Goal: Task Accomplishment & Management: Manage account settings

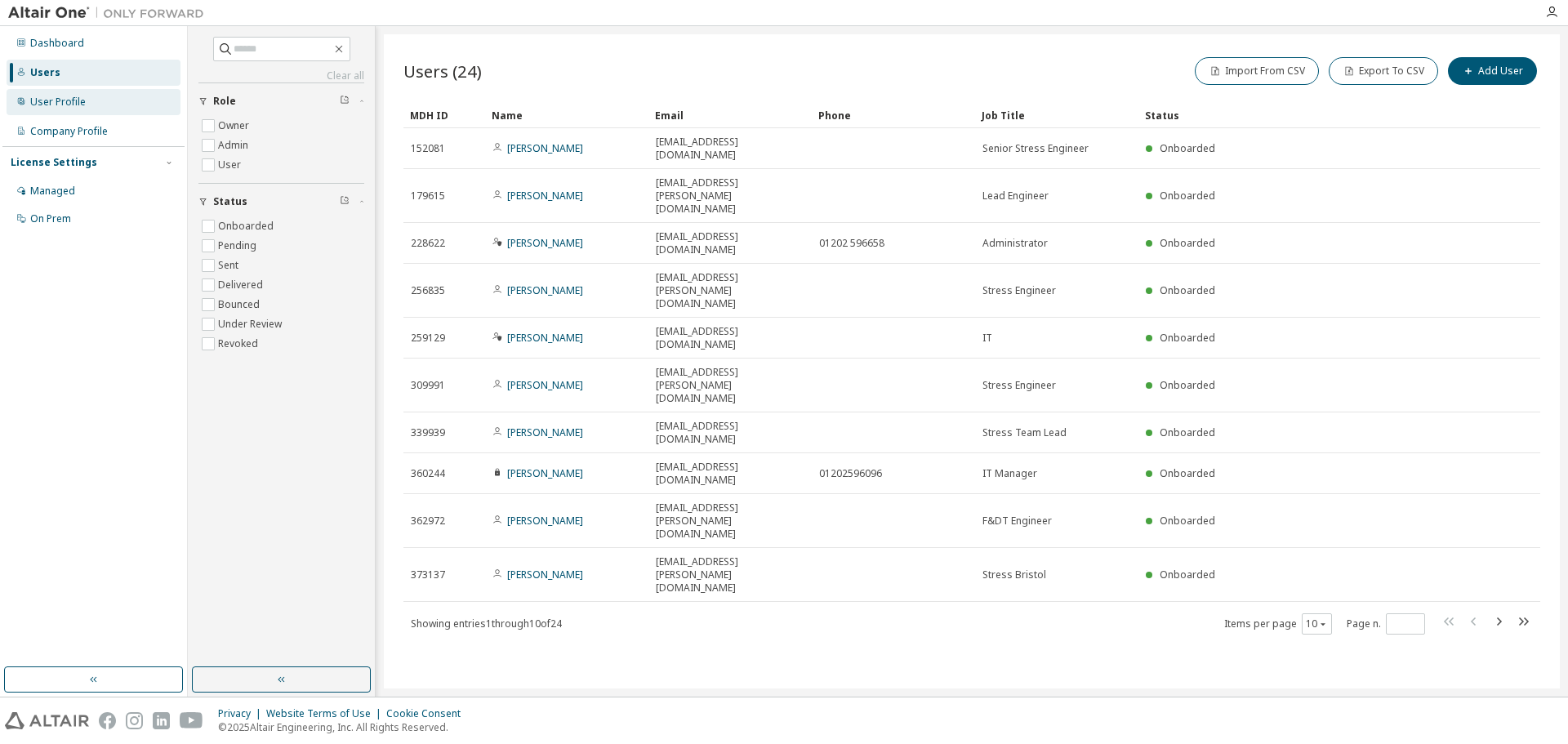
click at [67, 106] on div "User Profile" at bounding box center [57, 102] width 56 height 13
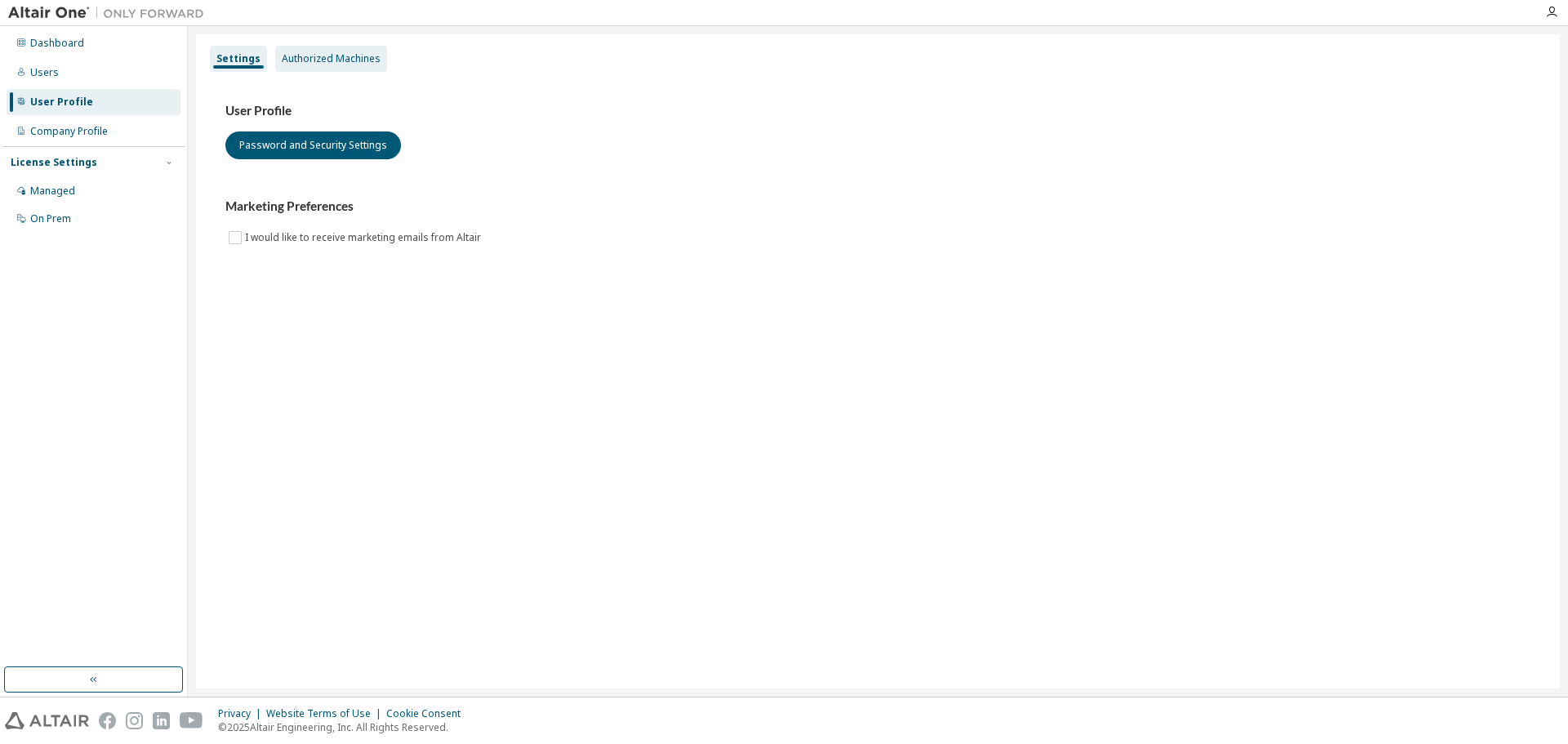
click at [333, 58] on div "Authorized Machines" at bounding box center [331, 59] width 99 height 13
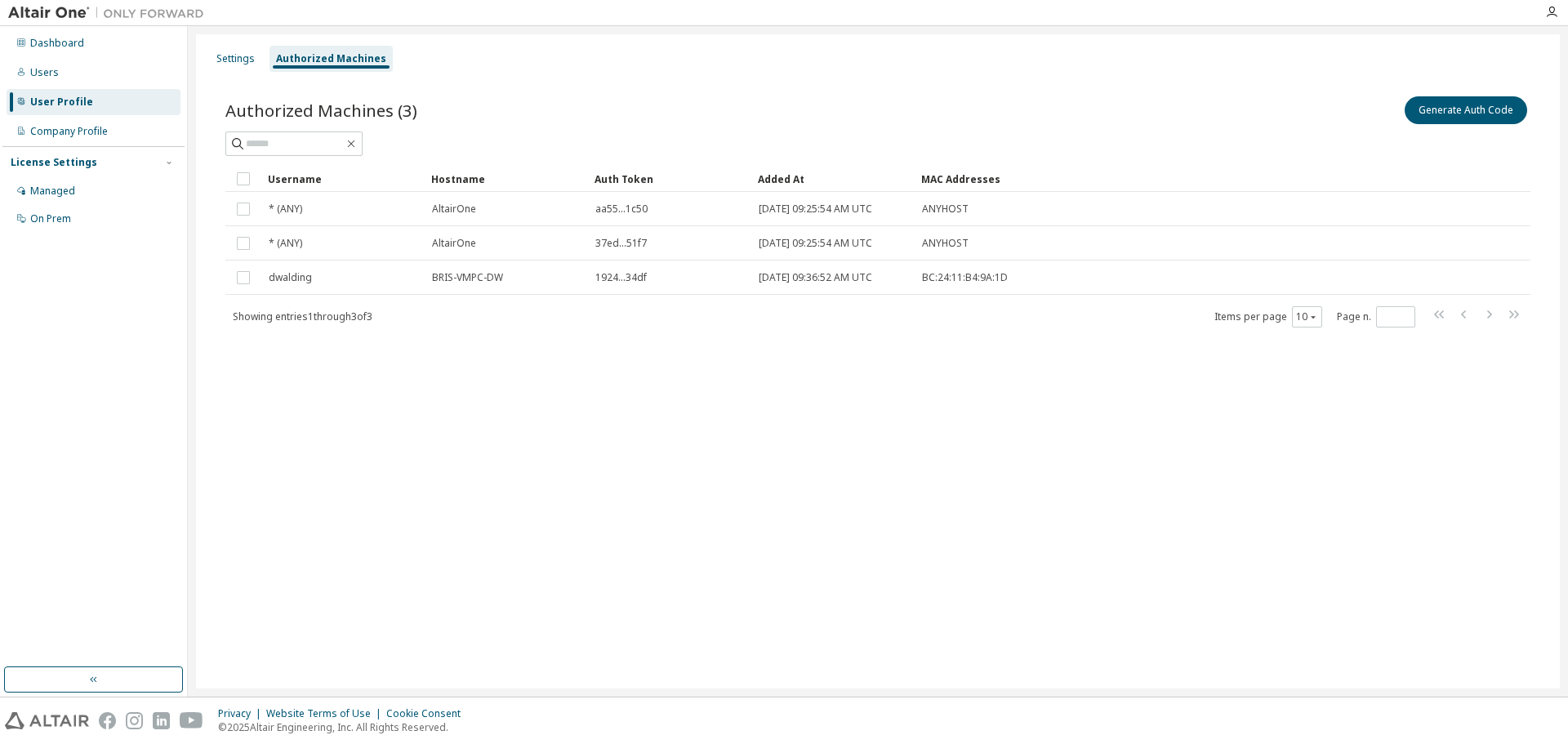
click at [380, 54] on div "Authorized Machines" at bounding box center [331, 58] width 123 height 26
